Goal: Information Seeking & Learning: Learn about a topic

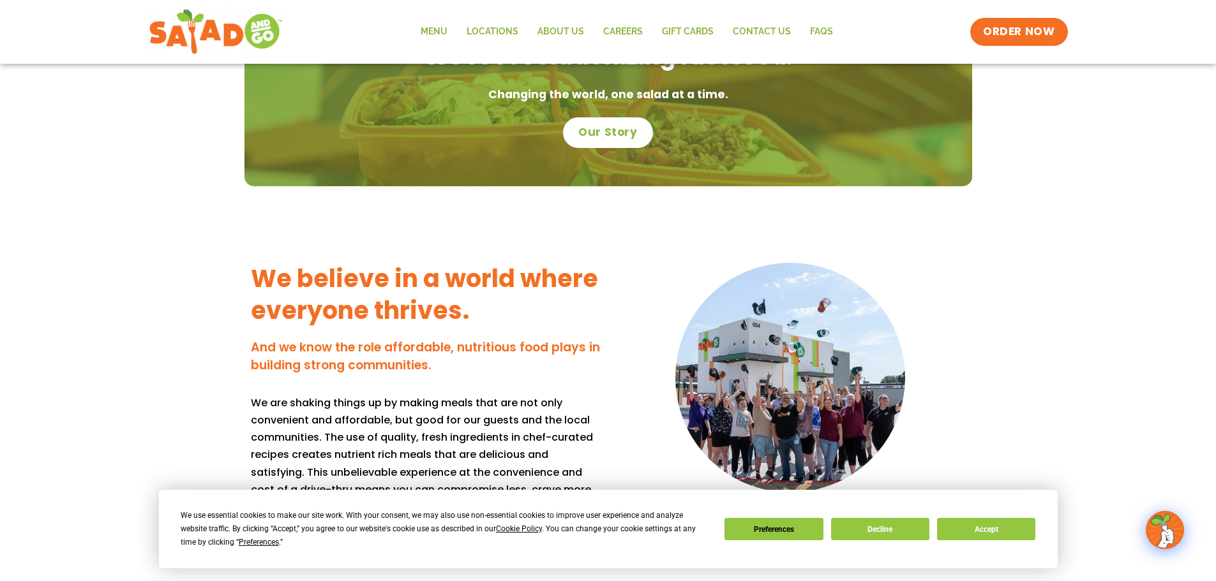
scroll to position [1276, 0]
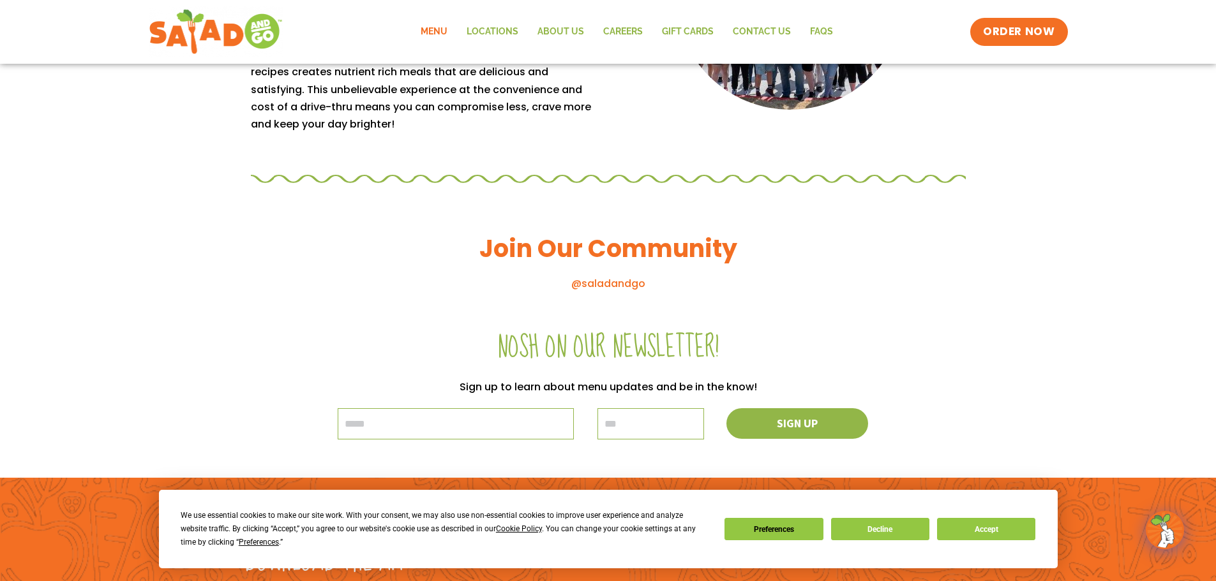
click at [441, 26] on link "Menu" at bounding box center [434, 31] width 46 height 29
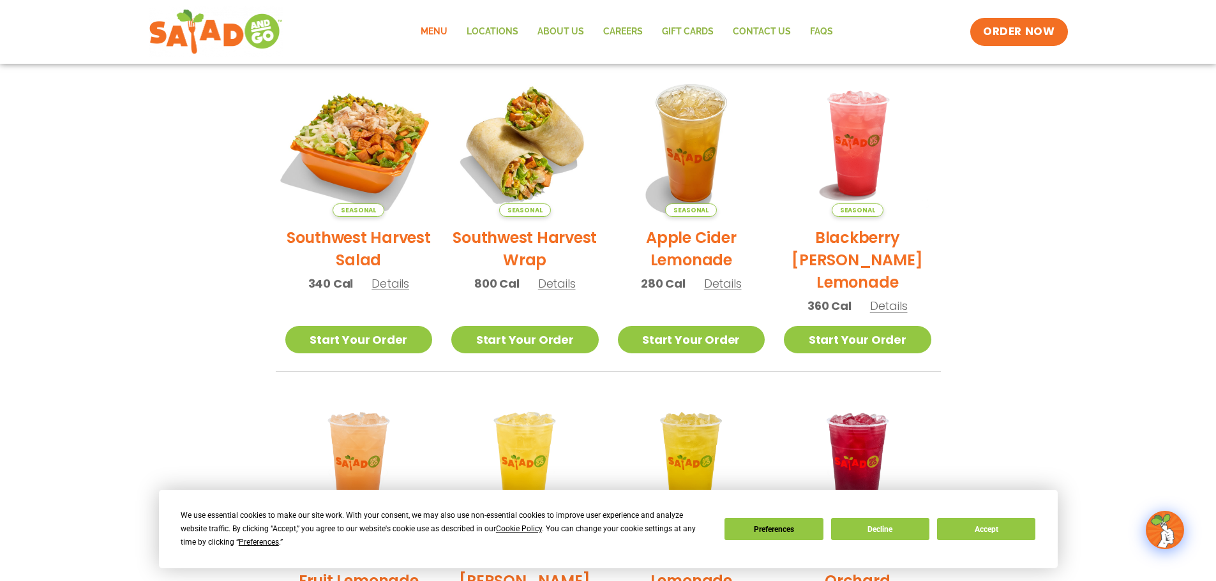
scroll to position [255, 0]
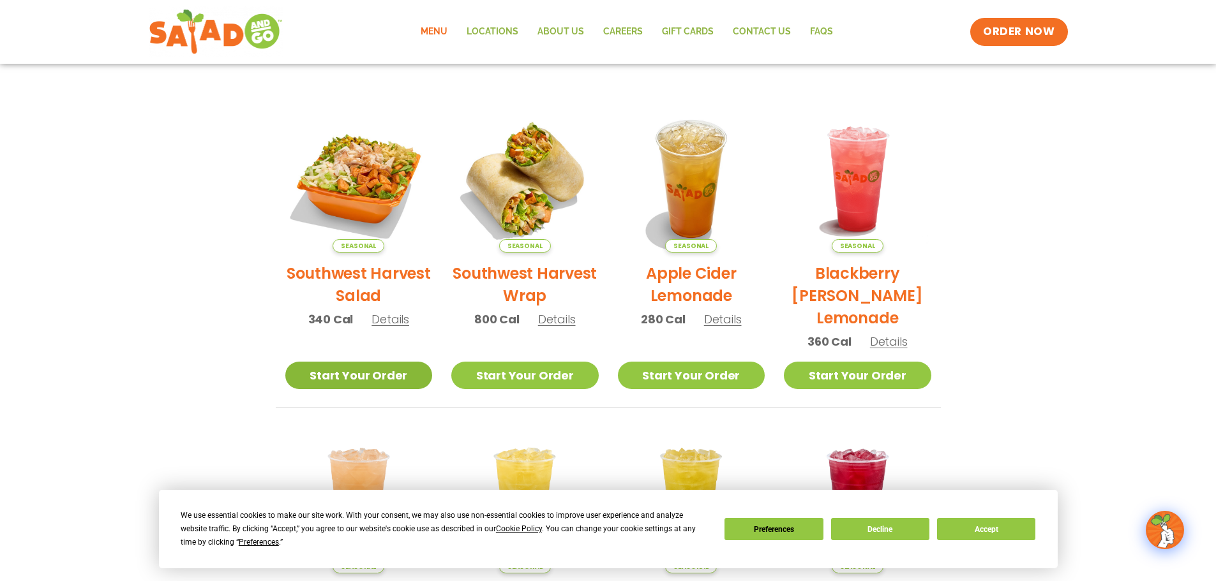
click at [350, 373] on link "Start Your Order" at bounding box center [358, 375] width 147 height 27
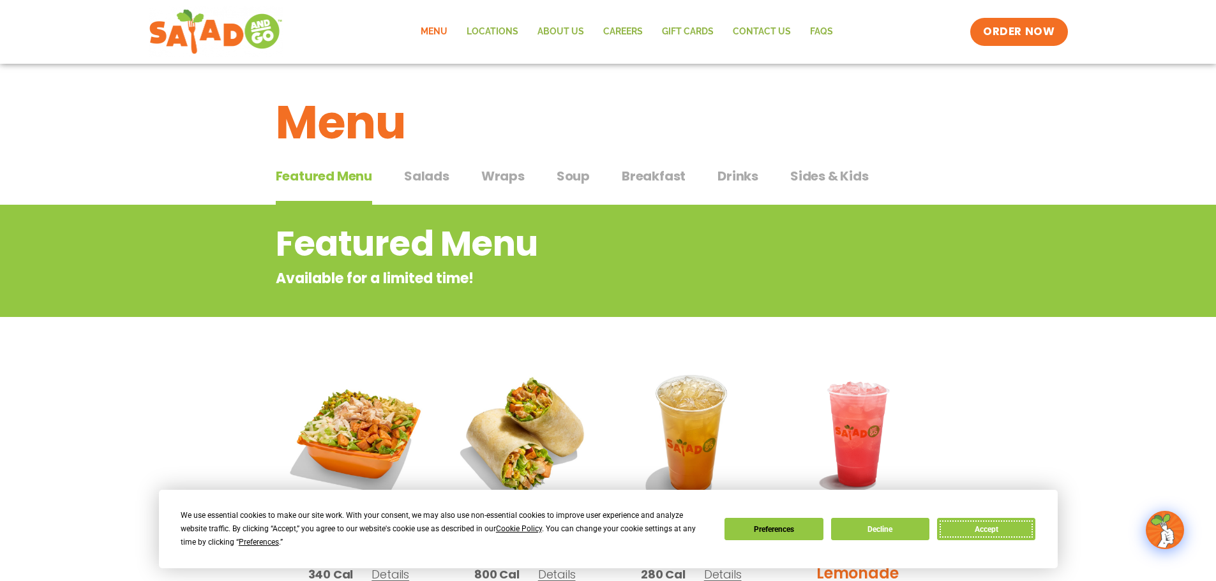
click at [979, 523] on button "Accept" at bounding box center [986, 529] width 98 height 22
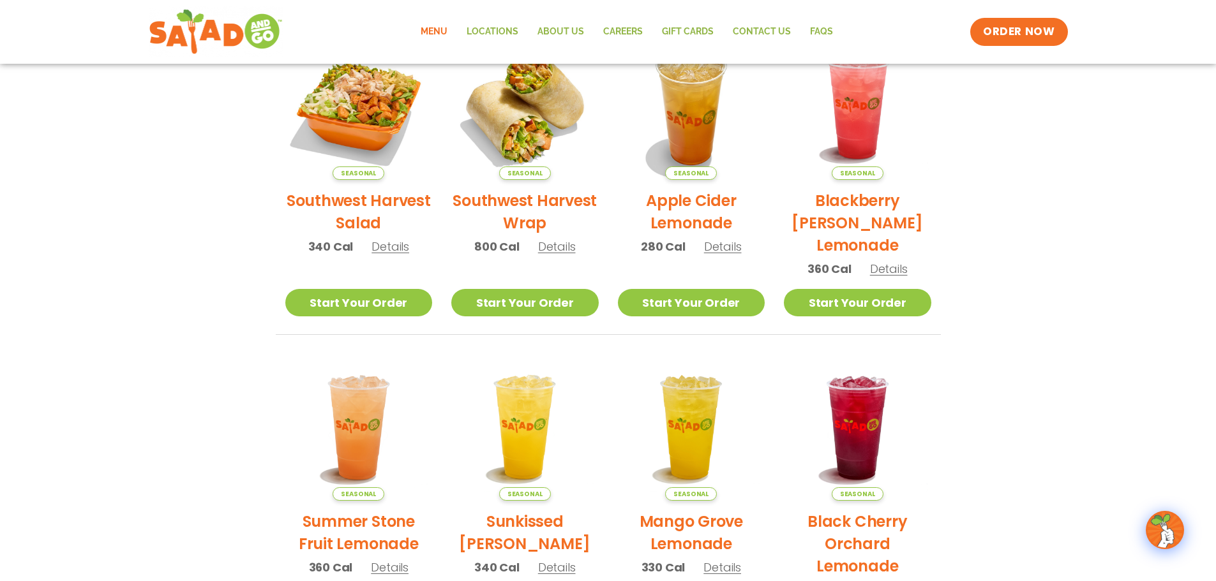
scroll to position [319, 0]
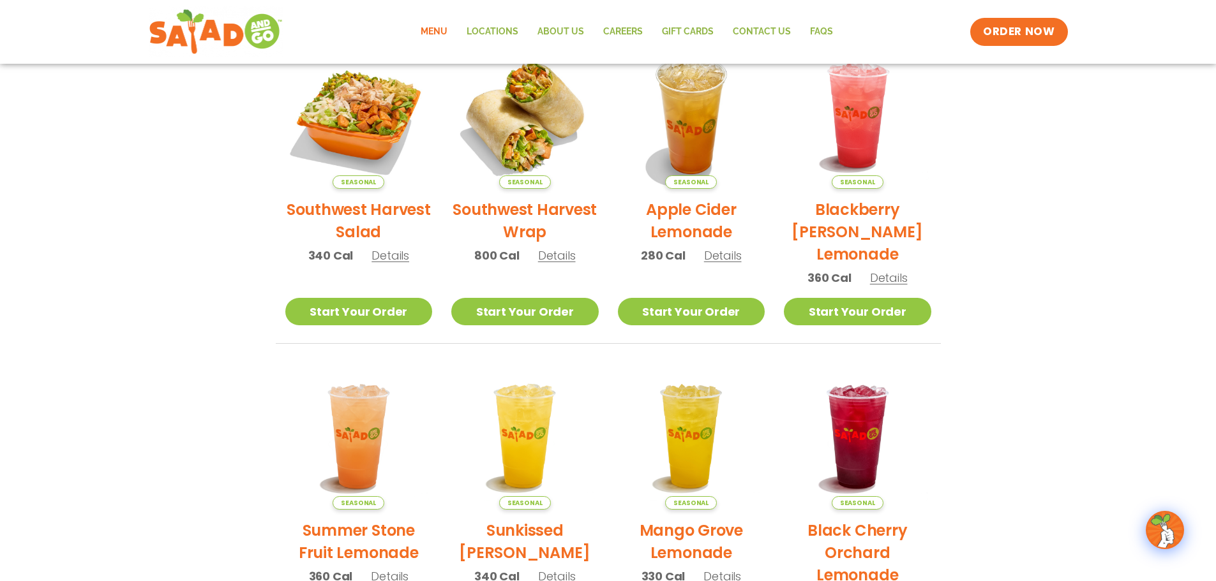
click at [435, 29] on link "Menu" at bounding box center [434, 31] width 46 height 29
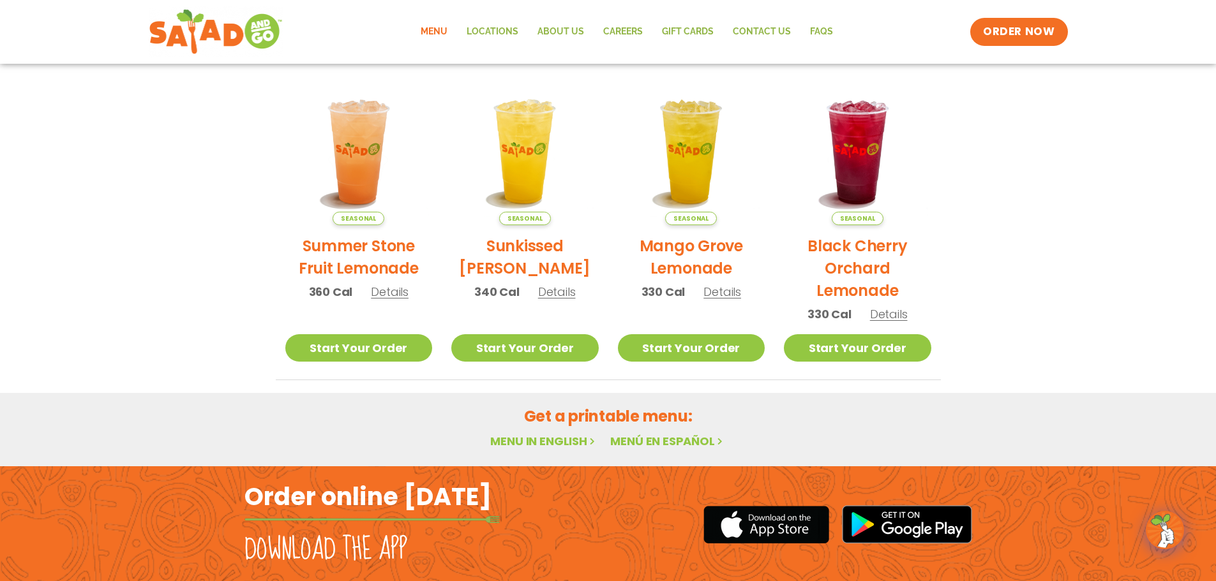
scroll to position [493, 0]
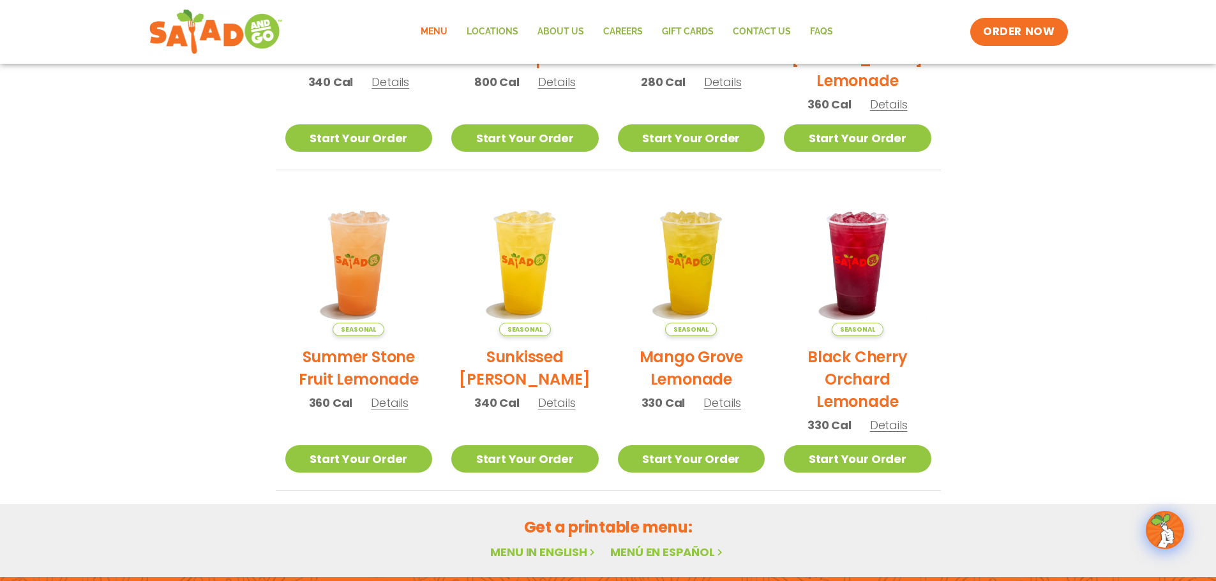
click at [548, 551] on link "Menu in English" at bounding box center [543, 552] width 107 height 16
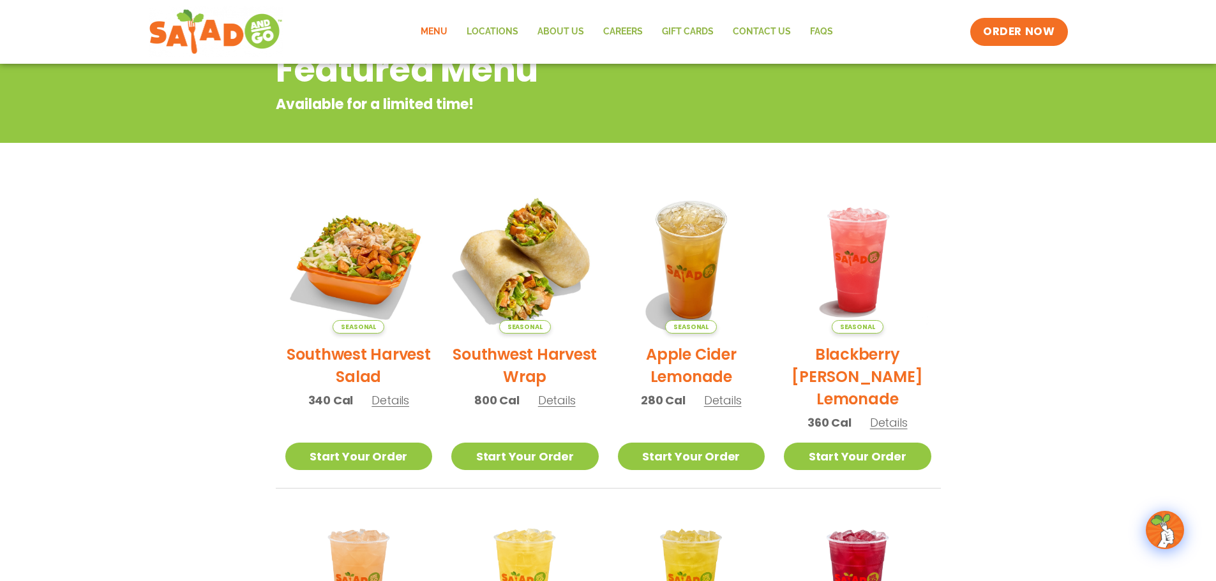
scroll to position [191, 0]
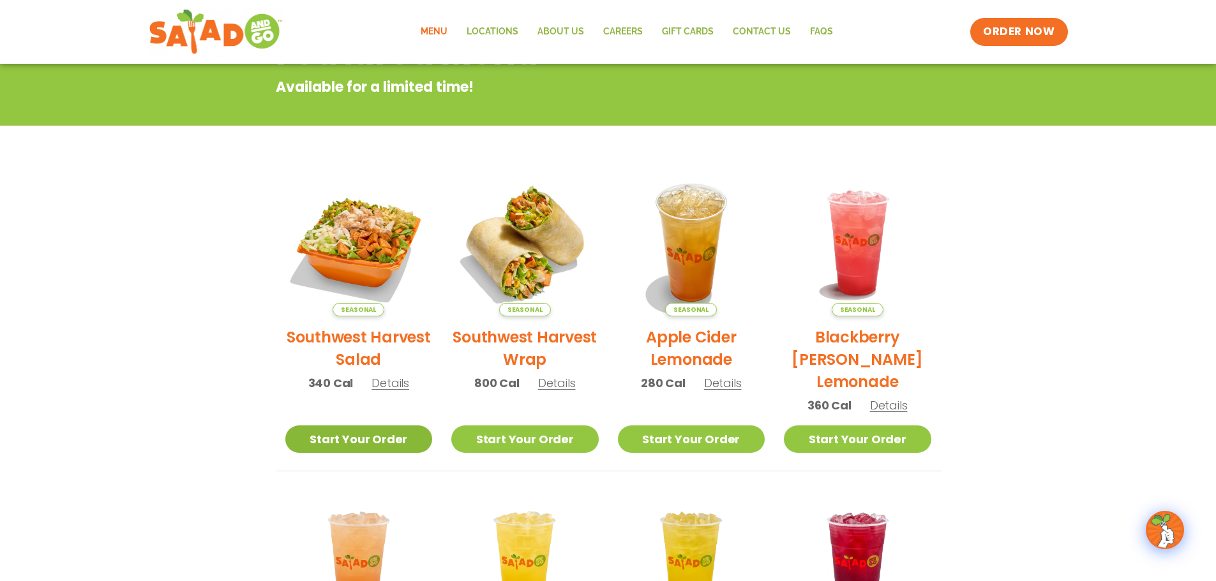
click at [378, 433] on link "Start Your Order" at bounding box center [358, 439] width 147 height 27
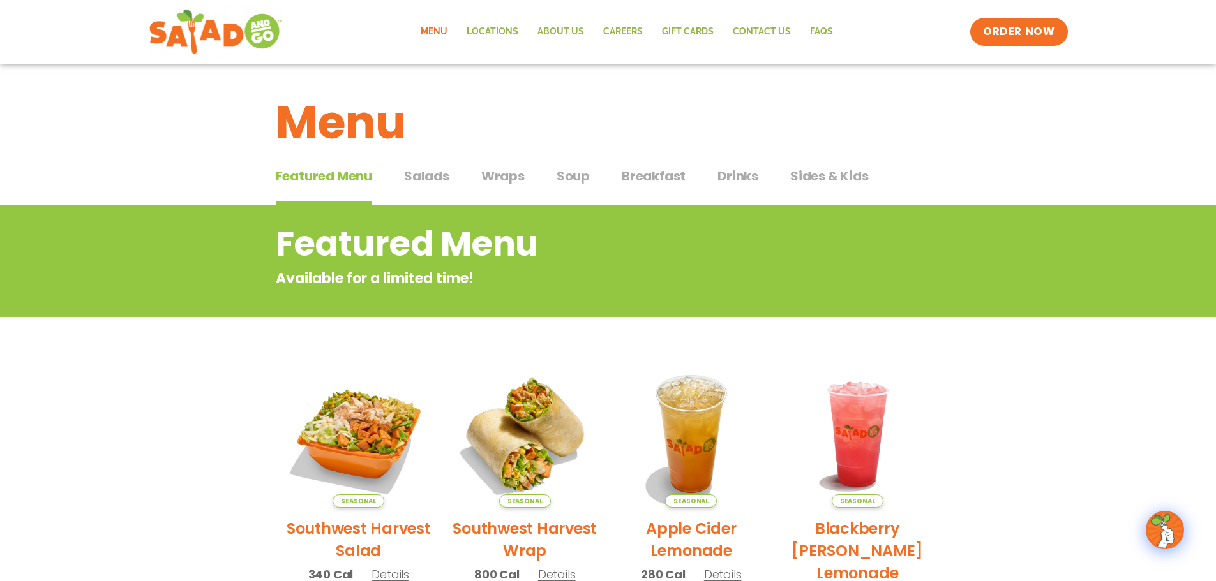
click at [439, 180] on span "Salads" at bounding box center [426, 176] width 45 height 19
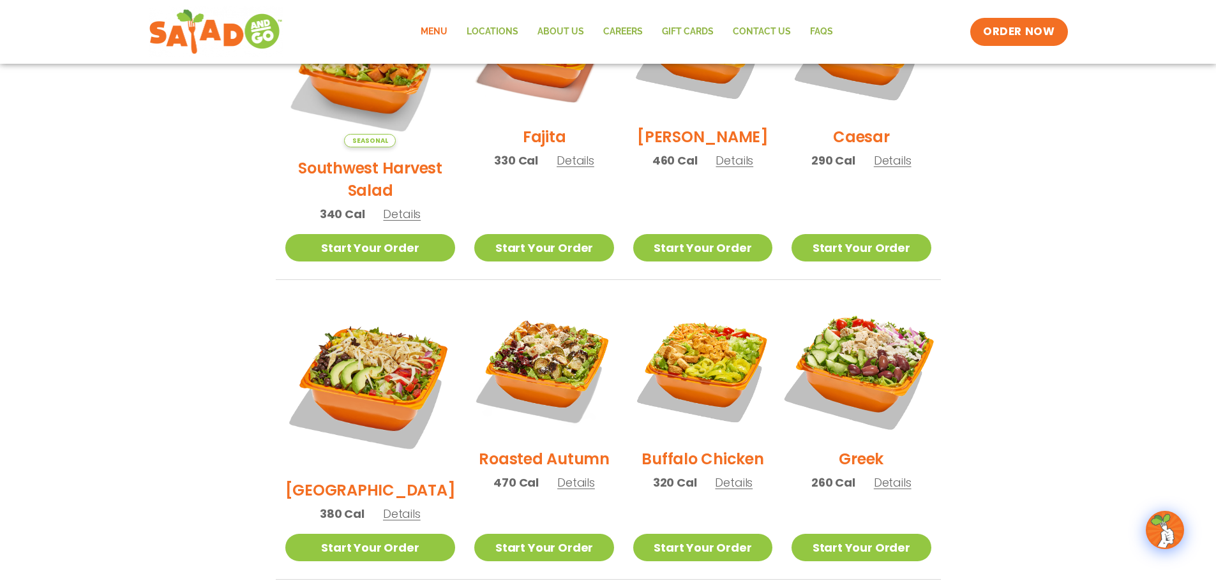
scroll to position [255, 0]
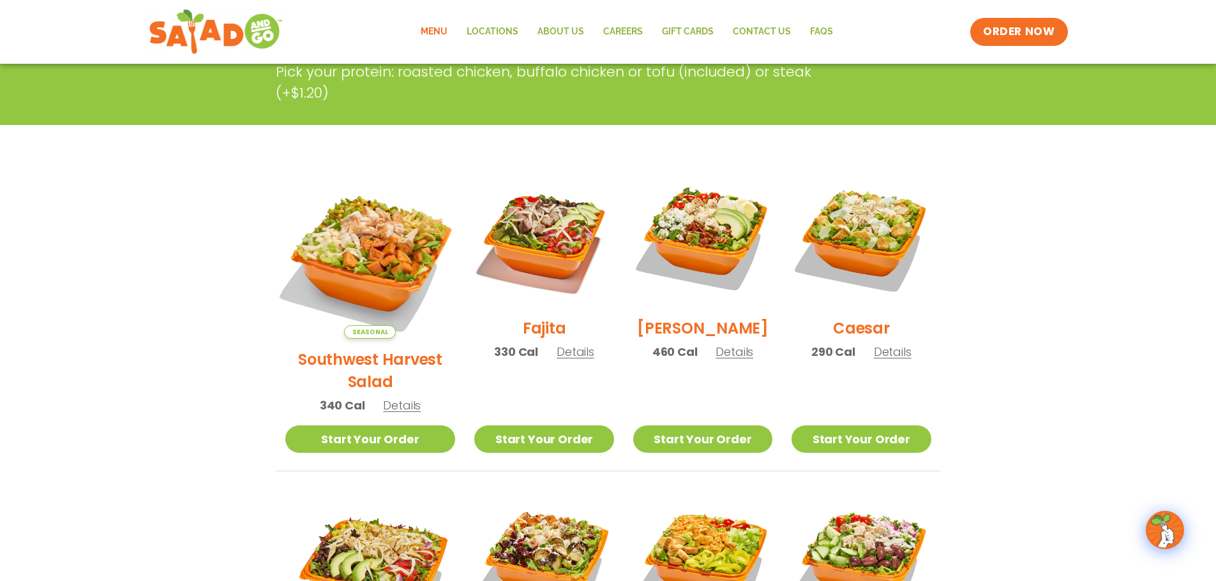
click at [354, 229] on img at bounding box center [370, 254] width 200 height 200
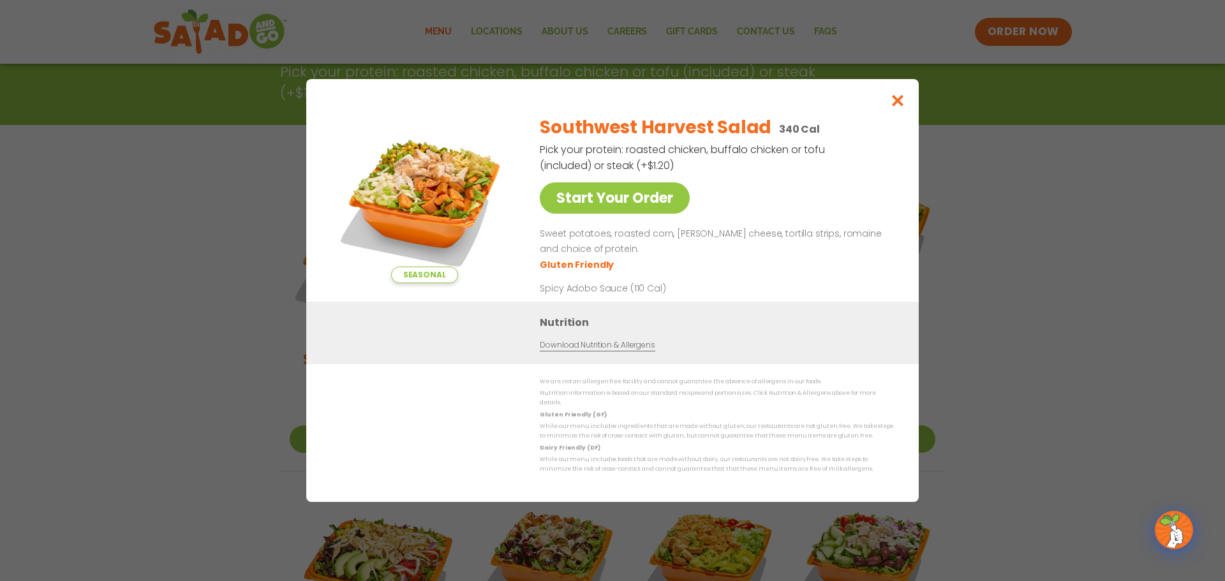
click at [54, 301] on div "Seasonal Start Your Order Southwest Harvest Salad 340 Cal Pick your protein: ro…" at bounding box center [612, 290] width 1225 height 581
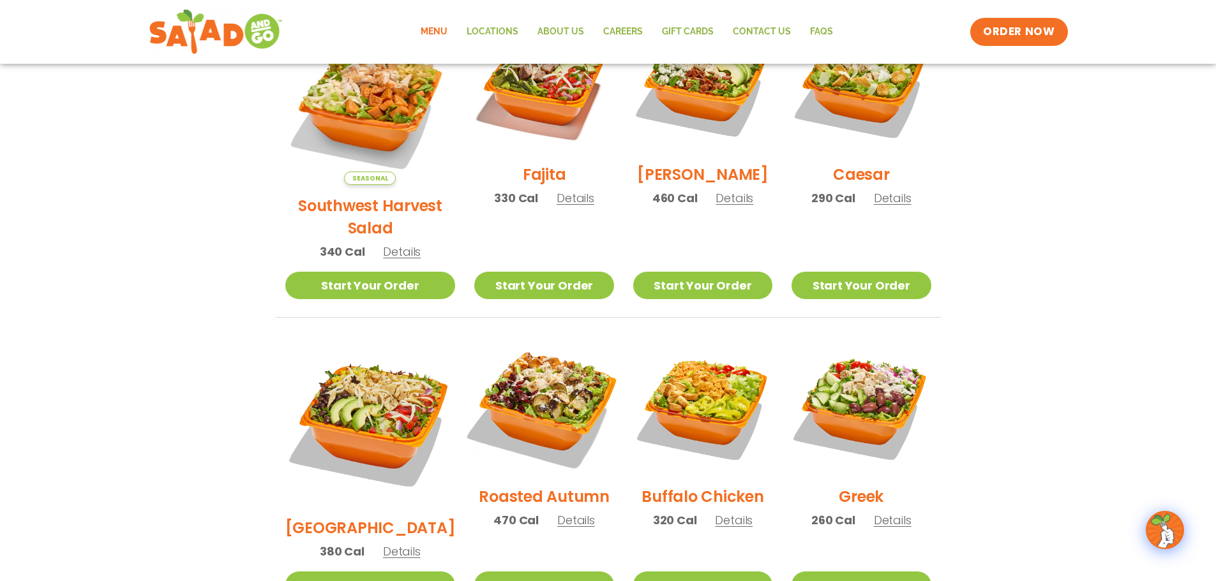
scroll to position [510, 0]
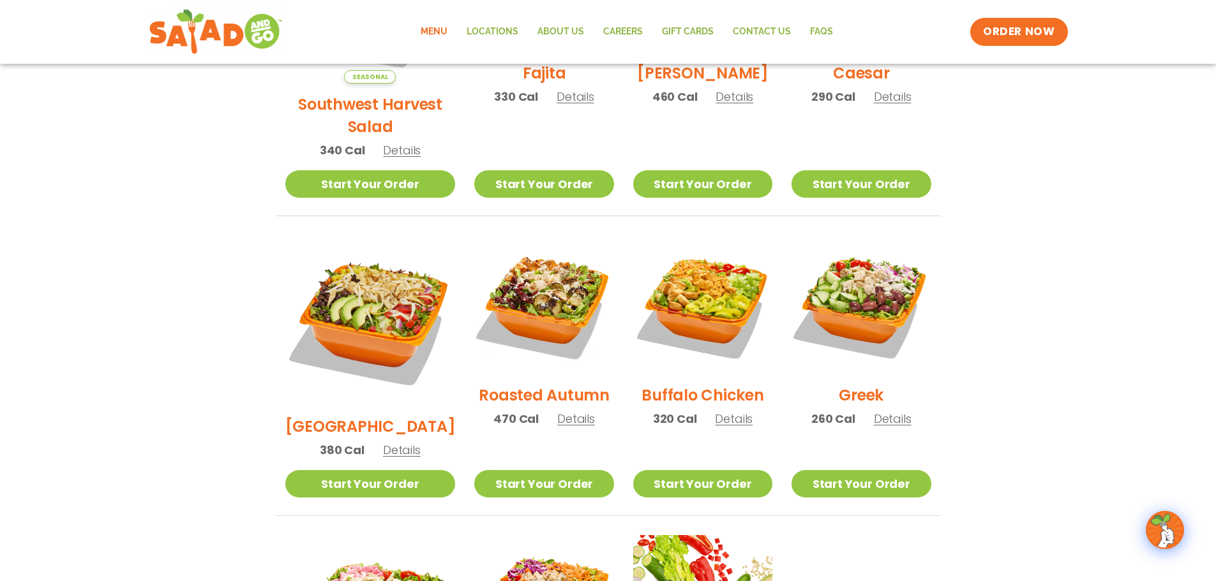
click at [557, 411] on span "Details" at bounding box center [576, 419] width 38 height 16
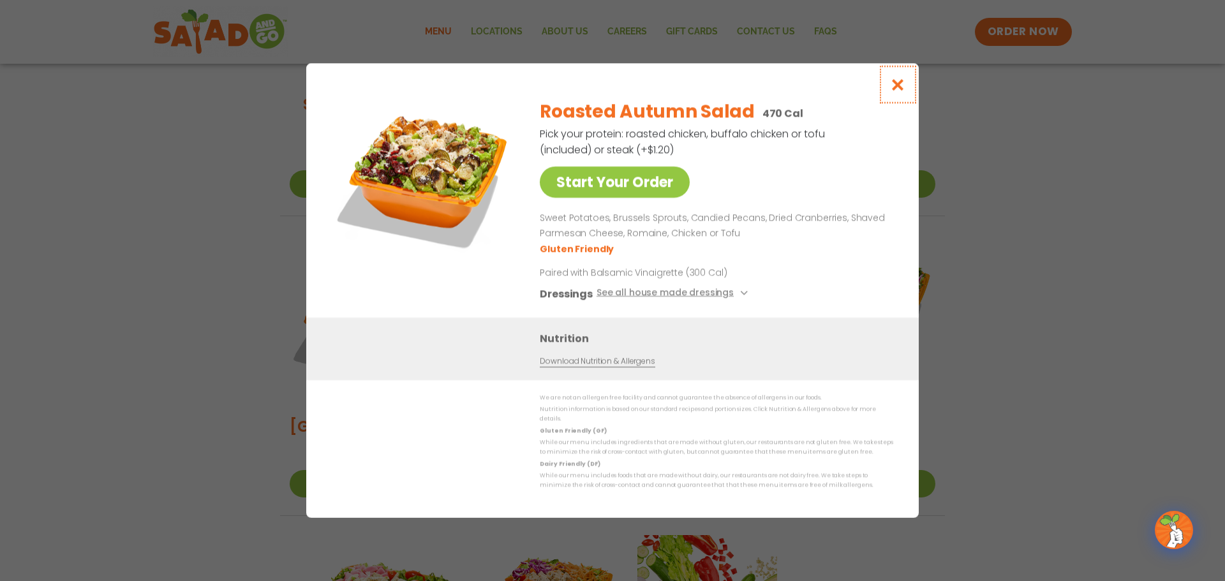
click at [902, 89] on icon "Close modal" at bounding box center [898, 84] width 16 height 13
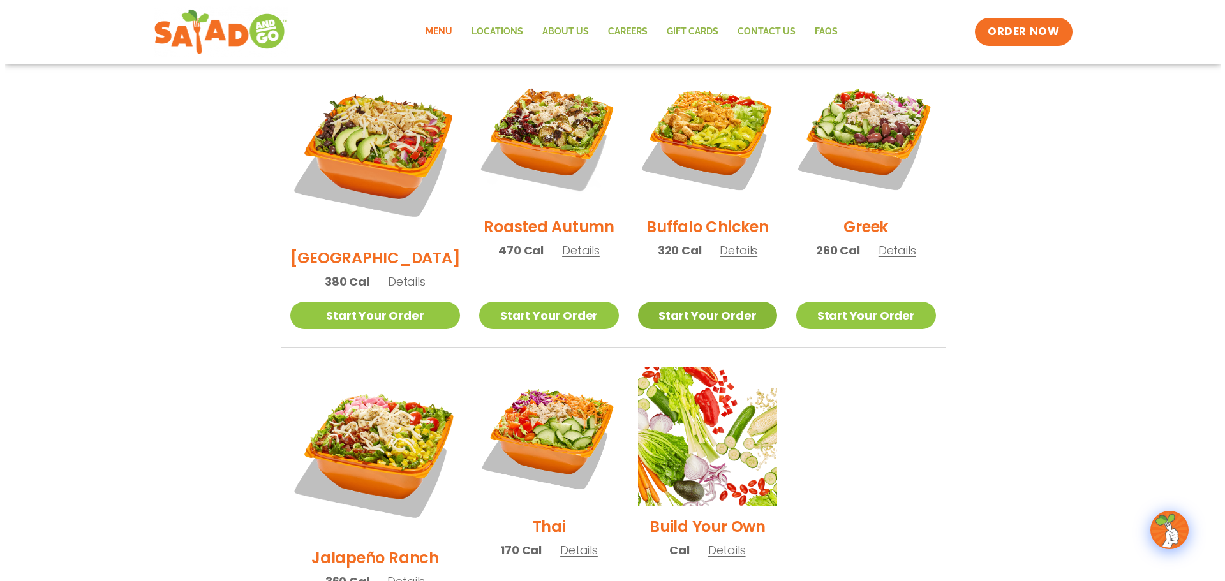
scroll to position [702, 0]
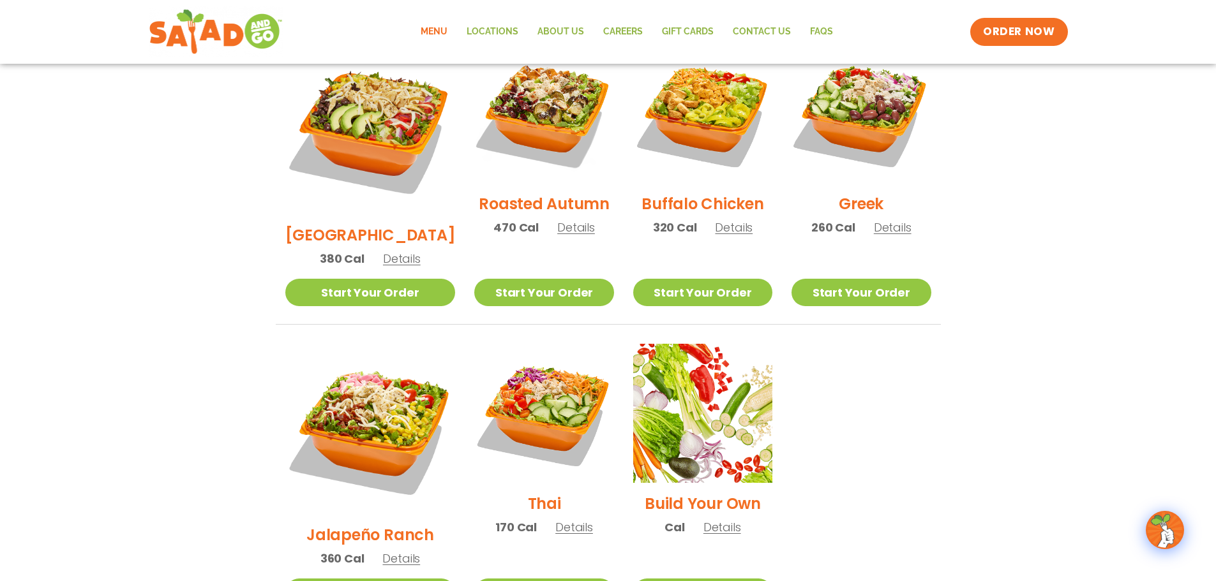
click at [711, 519] on span "Details" at bounding box center [722, 527] width 38 height 16
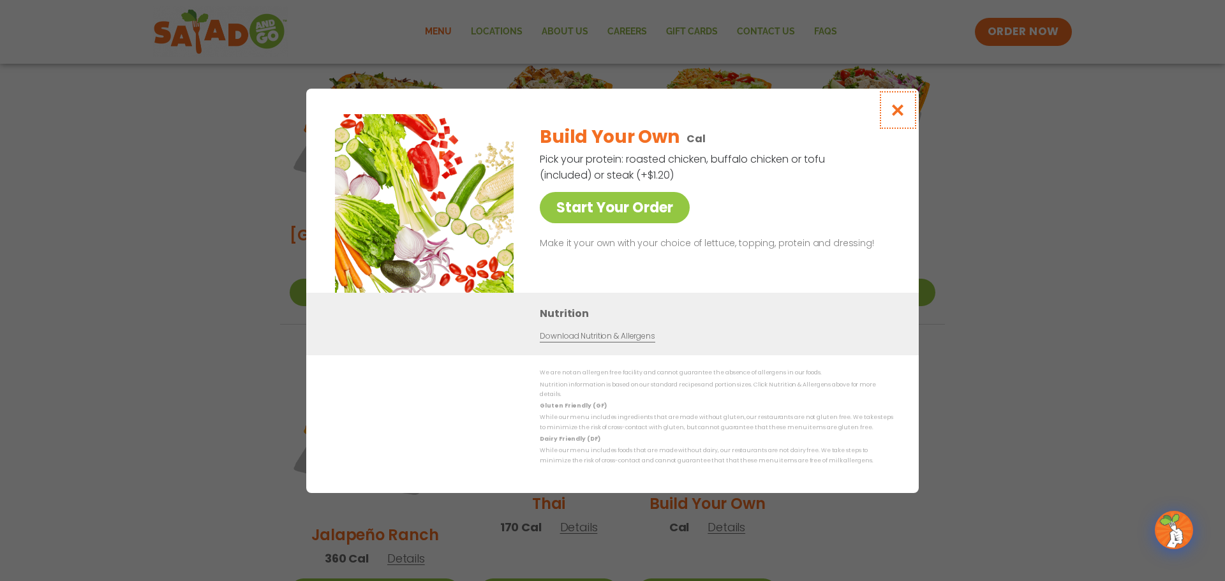
click at [897, 112] on icon "Close modal" at bounding box center [898, 109] width 16 height 13
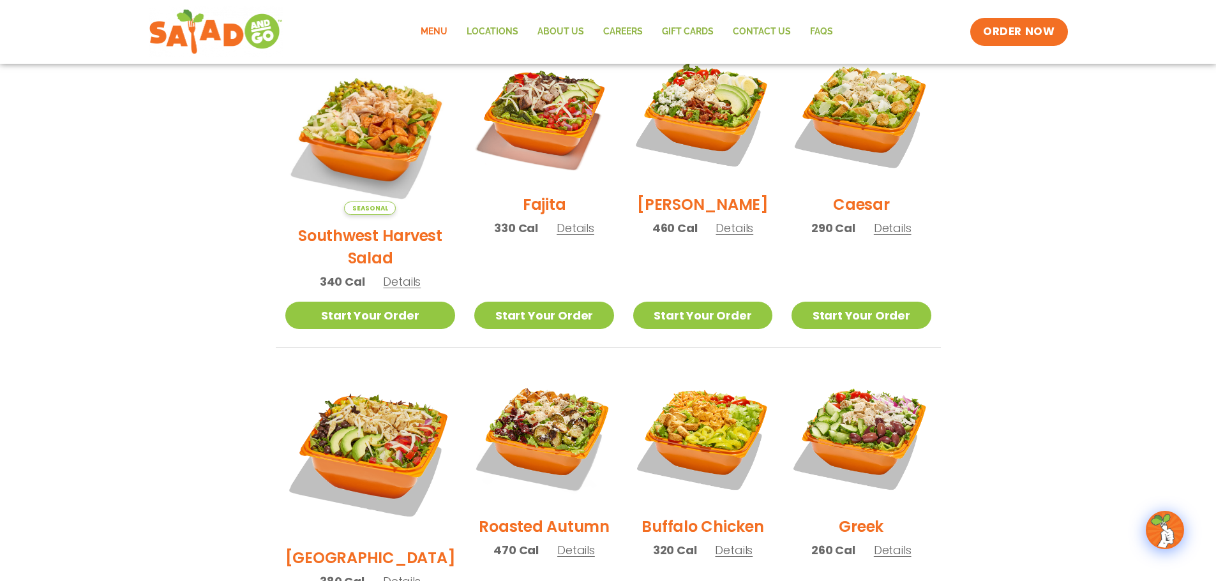
scroll to position [357, 0]
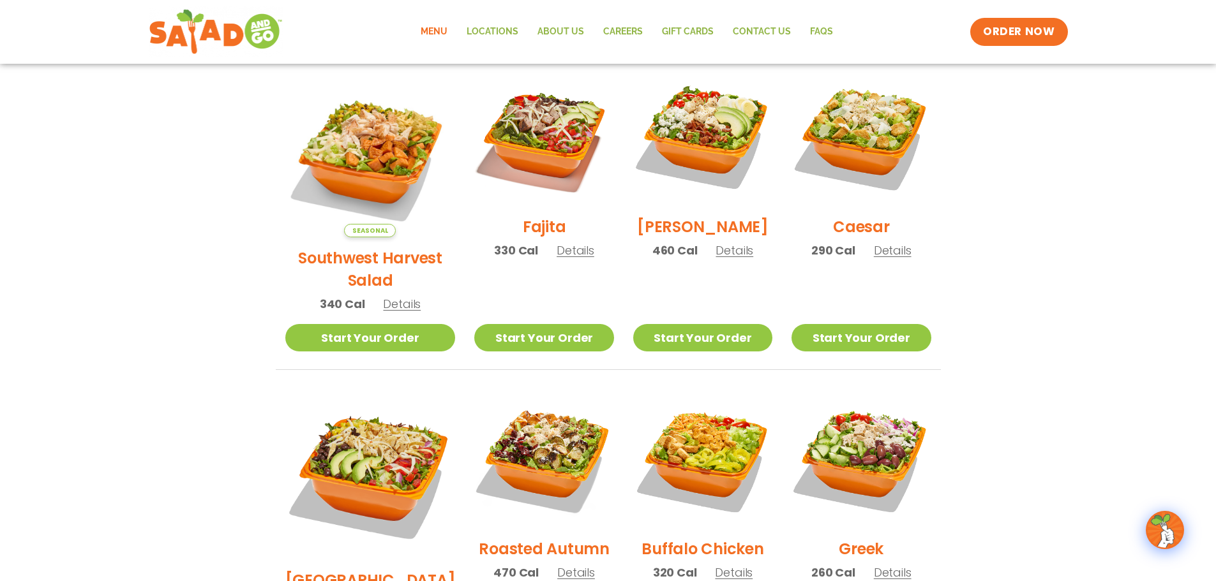
click at [728, 565] on p "320 Cal Details" at bounding box center [703, 572] width 100 height 17
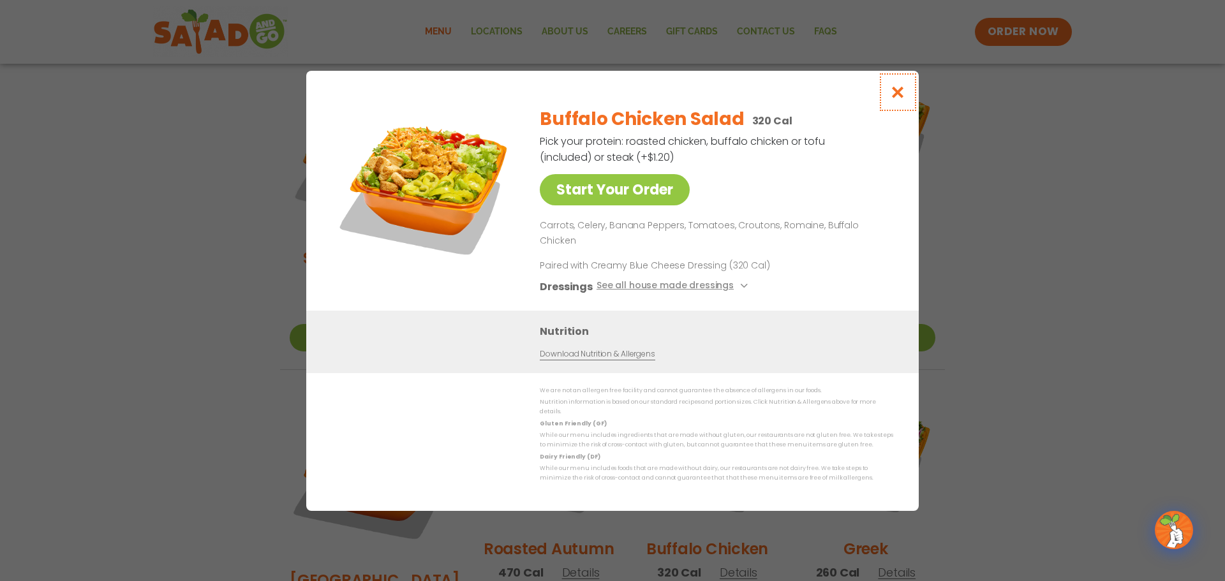
click at [897, 96] on button "Close modal" at bounding box center [897, 92] width 41 height 43
